Goal: Transaction & Acquisition: Purchase product/service

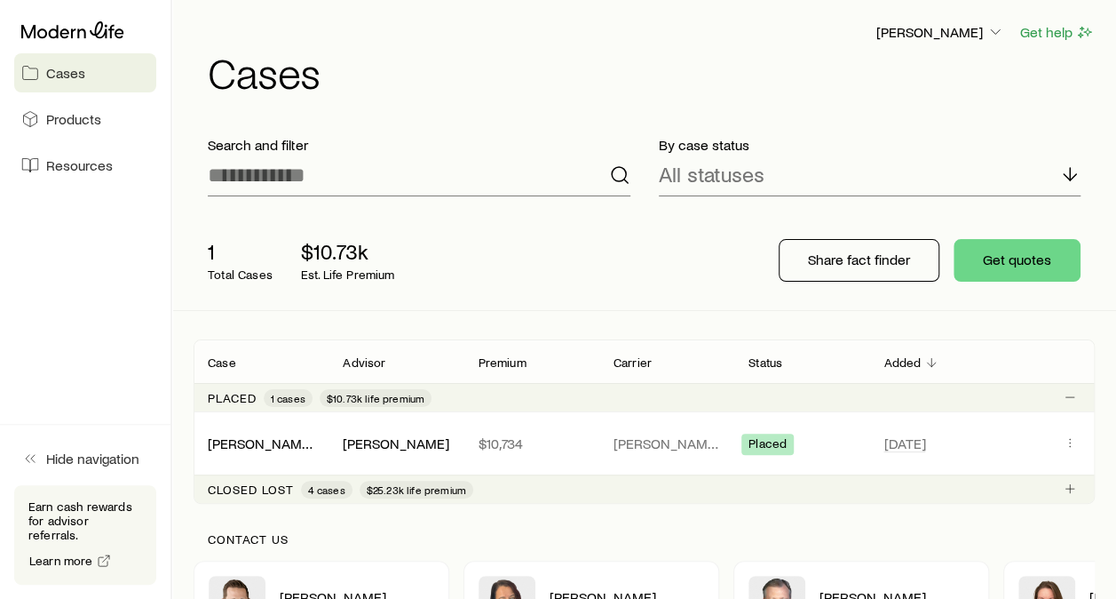
click at [88, 61] on link "Cases" at bounding box center [85, 72] width 142 height 39
click at [1002, 252] on button "Get quotes" at bounding box center [1017, 260] width 127 height 43
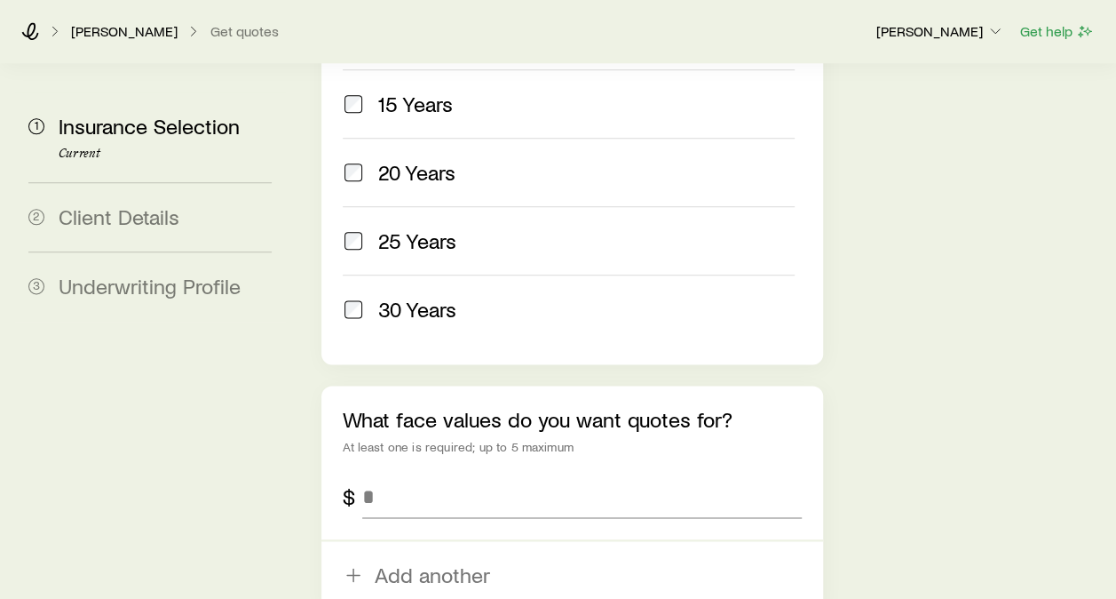
scroll to position [975, 0]
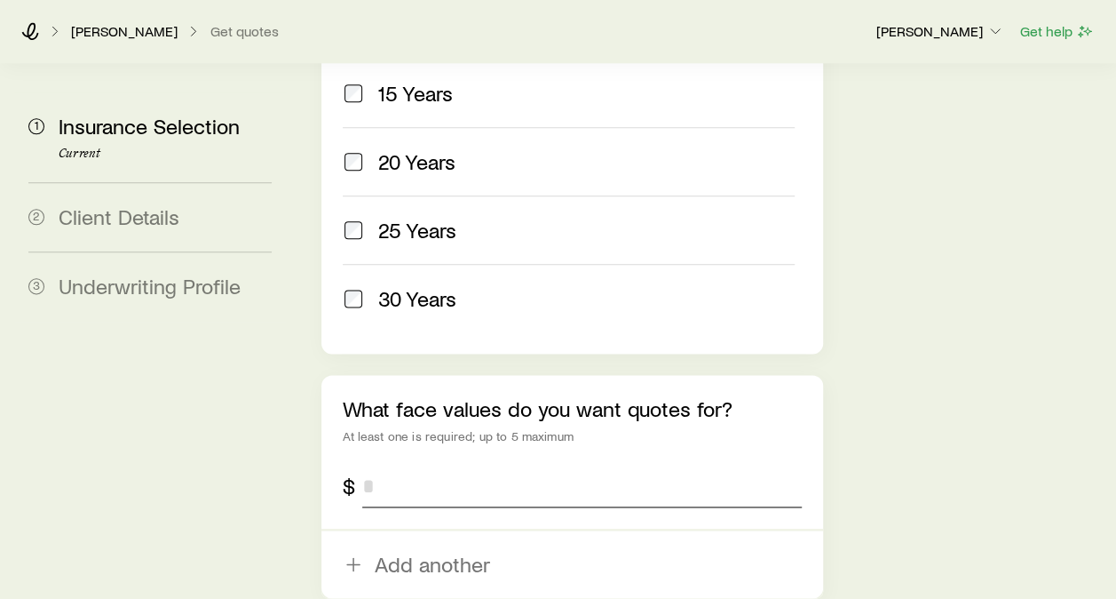
click at [597, 465] on input "tel" at bounding box center [581, 486] width 439 height 43
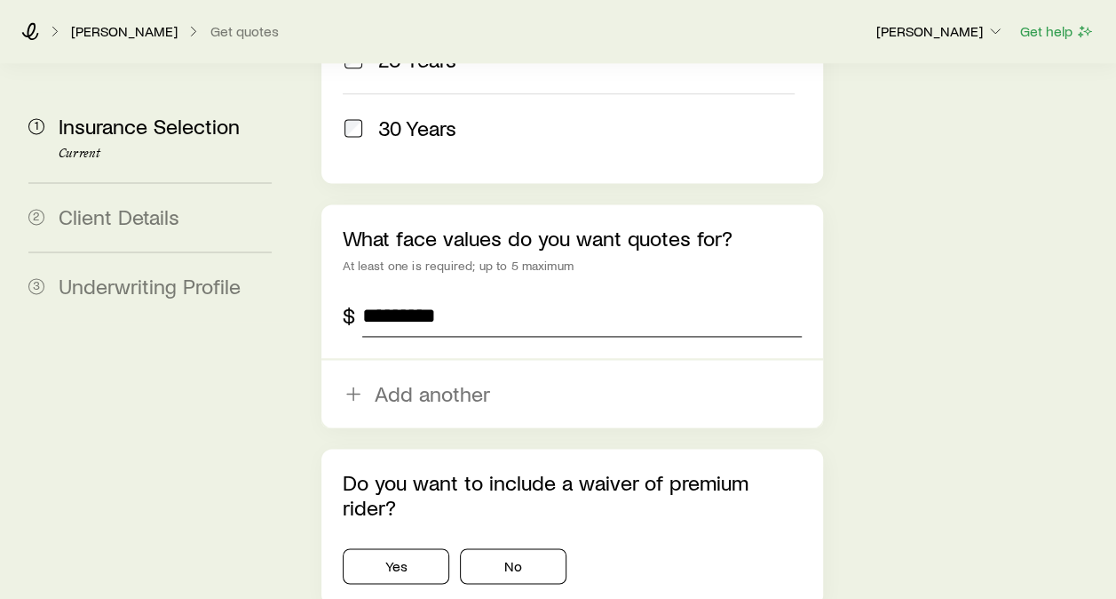
scroll to position [1148, 0]
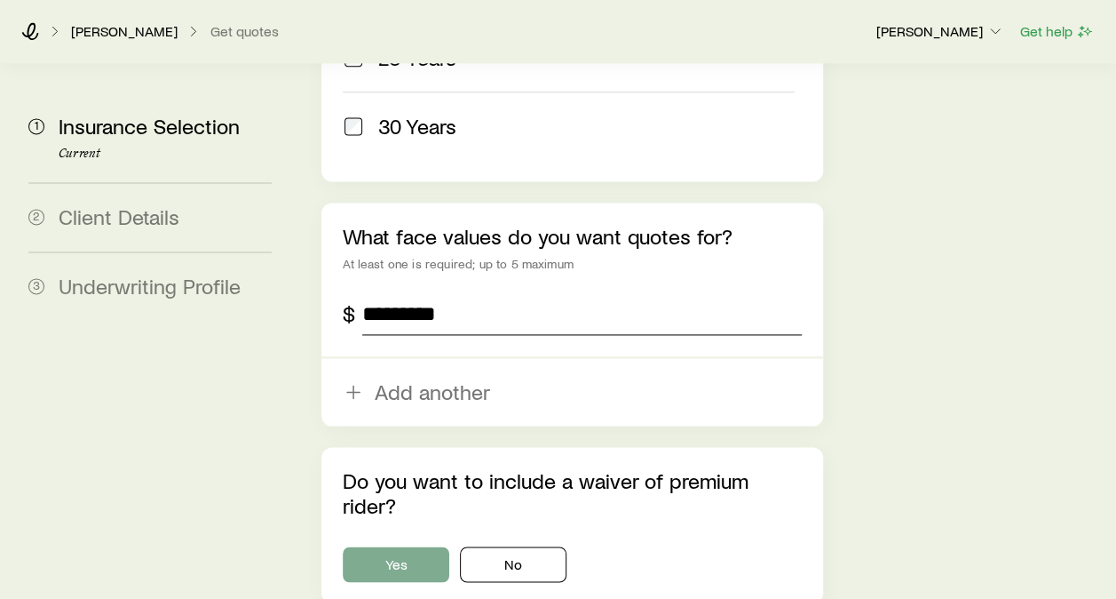
type input "*********"
click at [433, 546] on button "Yes" at bounding box center [396, 564] width 107 height 36
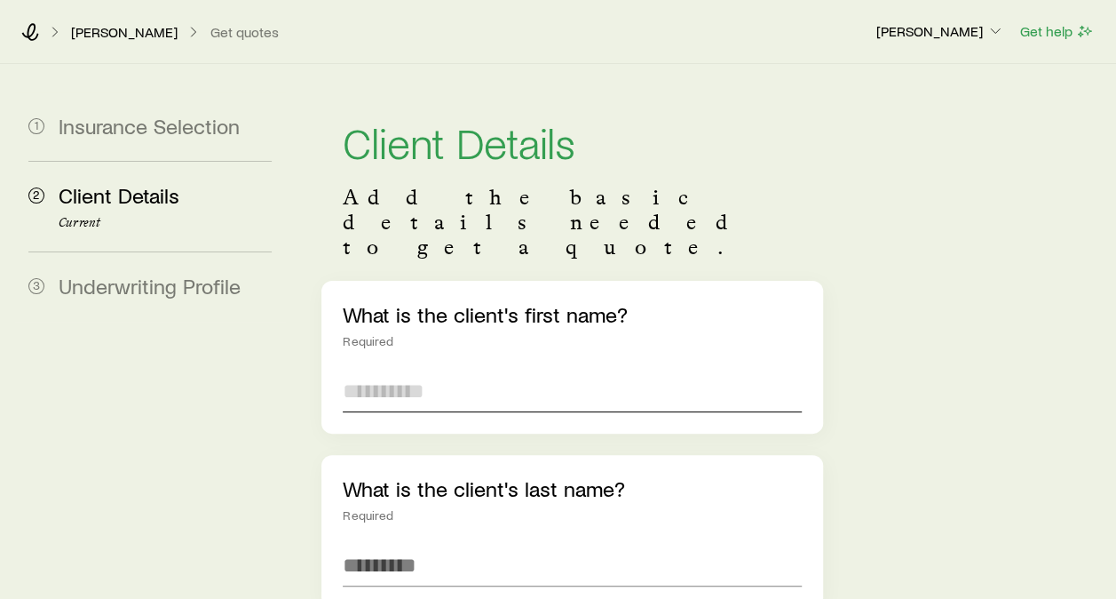
click at [480, 369] on input "text" at bounding box center [572, 390] width 458 height 43
